Goal: Browse casually

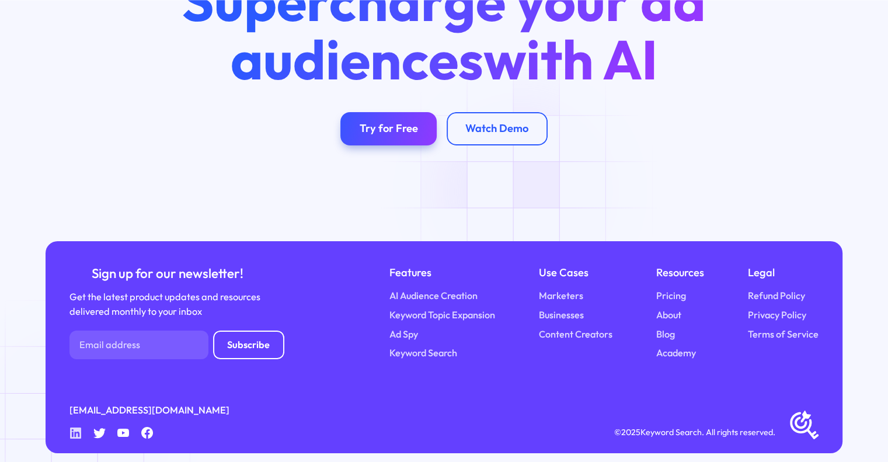
drag, startPoint x: 0, startPoint y: 0, endPoint x: 76, endPoint y: 423, distance: 429.5
click at [76, 427] on icon at bounding box center [75, 432] width 11 height 11
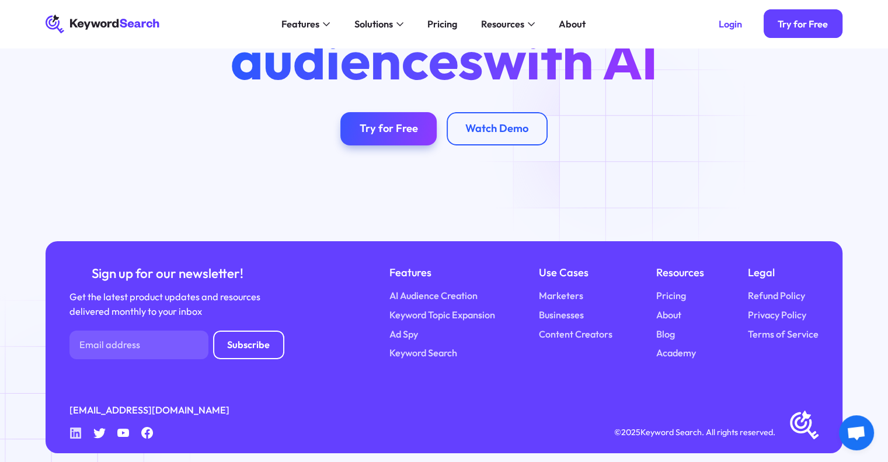
click at [71, 427] on icon at bounding box center [75, 432] width 11 height 11
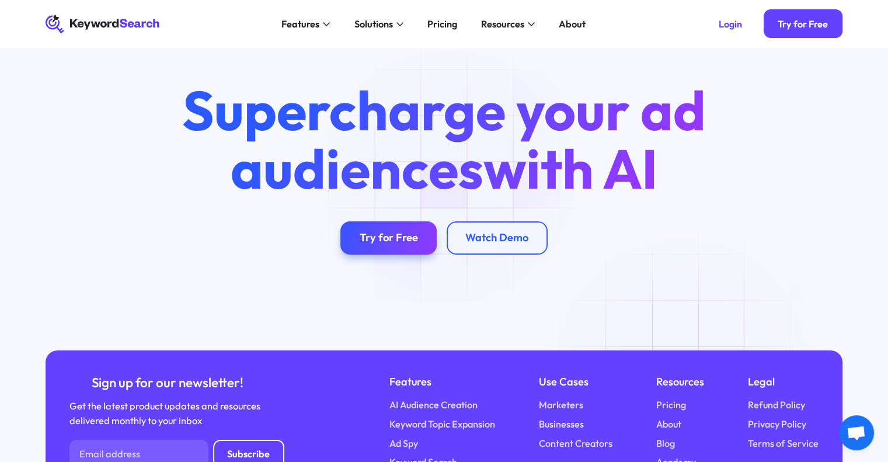
scroll to position [4117, 0]
